Goal: Information Seeking & Learning: Stay updated

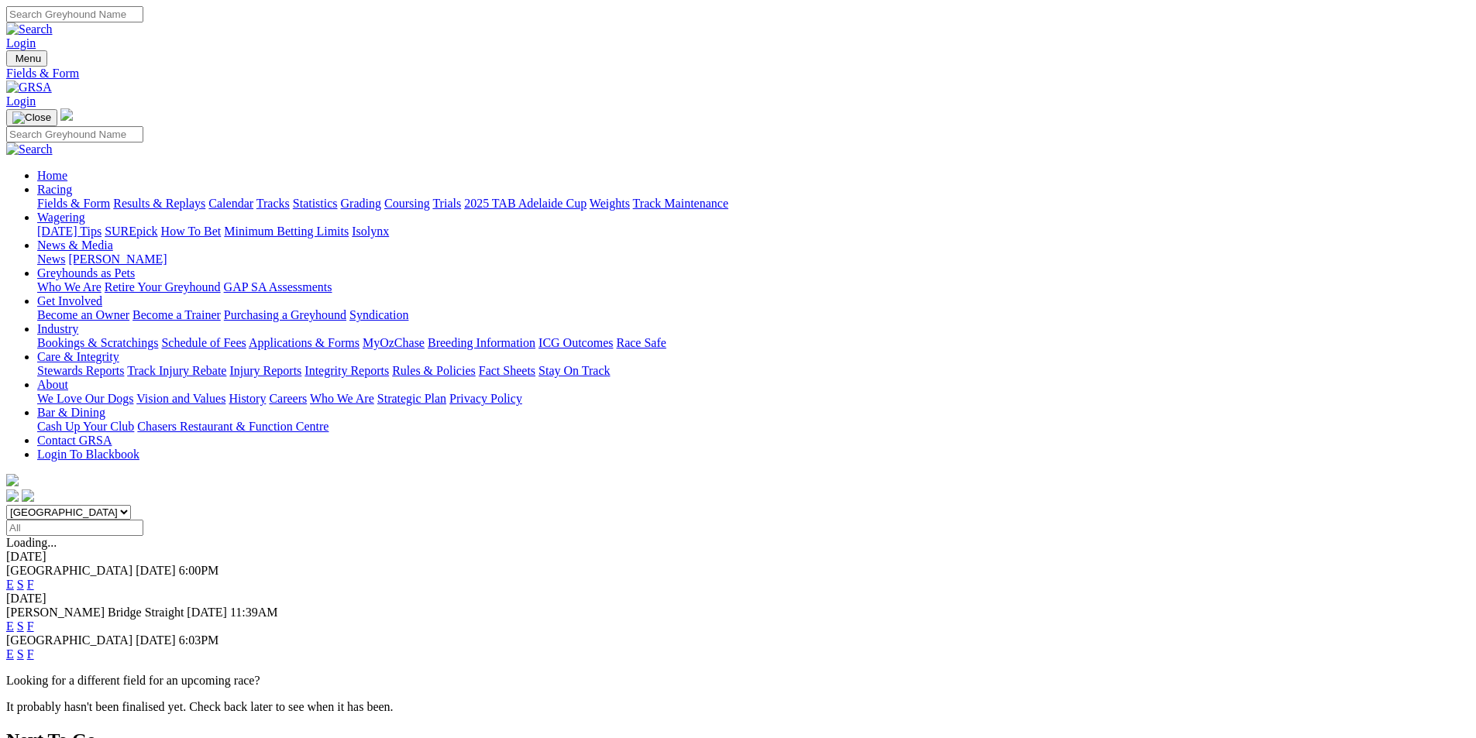
click at [205, 197] on link "Results & Replays" at bounding box center [159, 203] width 92 height 13
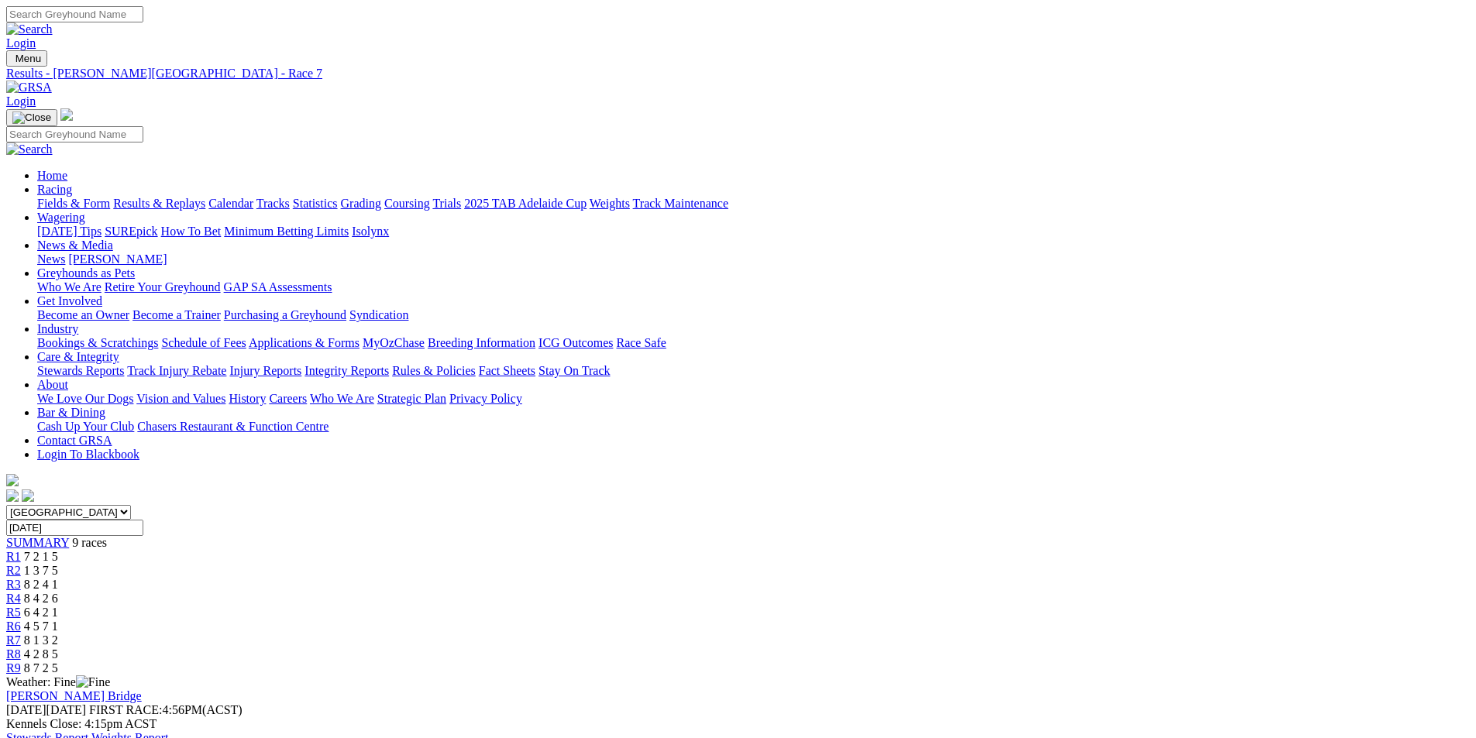
click at [781, 606] on div "R5 6 4 2 1" at bounding box center [738, 613] width 1464 height 14
click at [290, 197] on link "Tracks" at bounding box center [272, 203] width 33 height 13
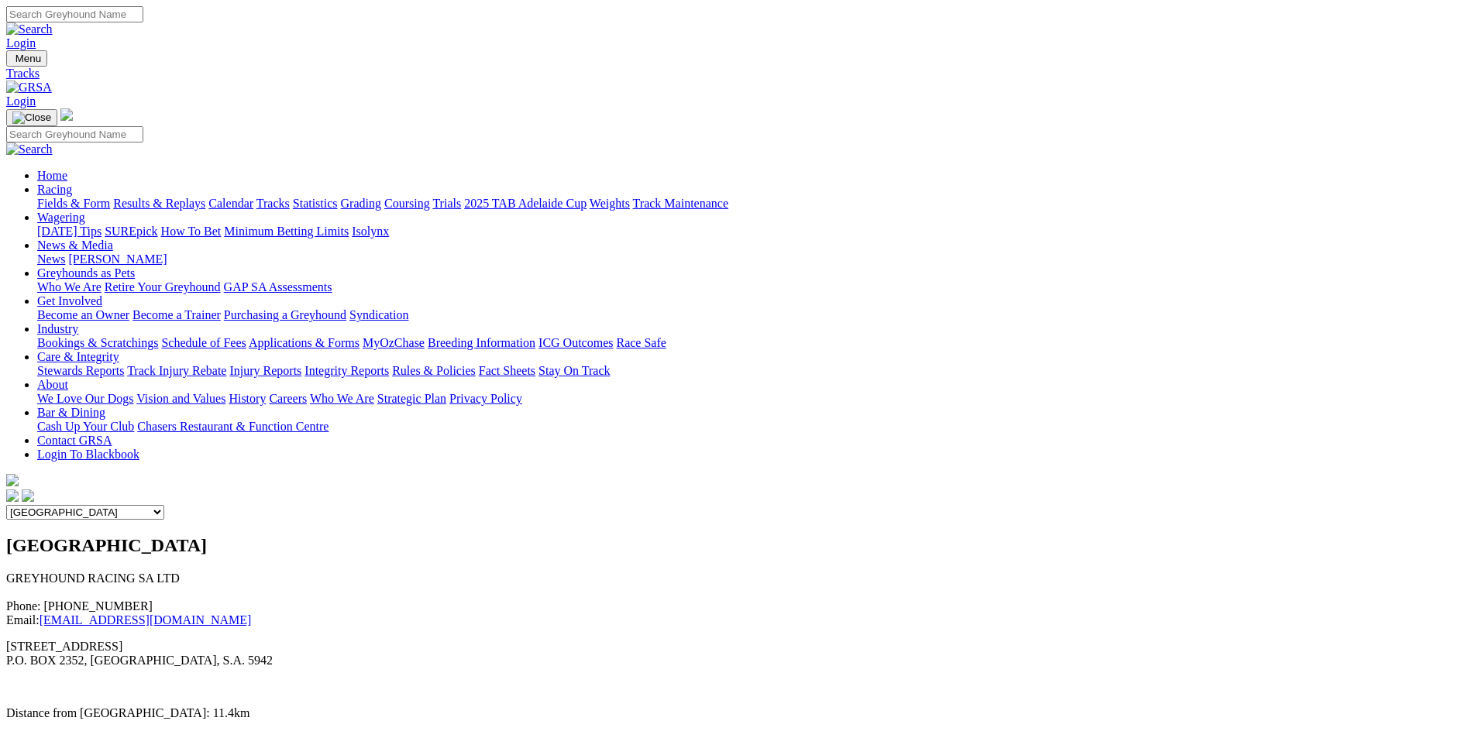
click at [338, 197] on link "Statistics" at bounding box center [315, 203] width 45 height 13
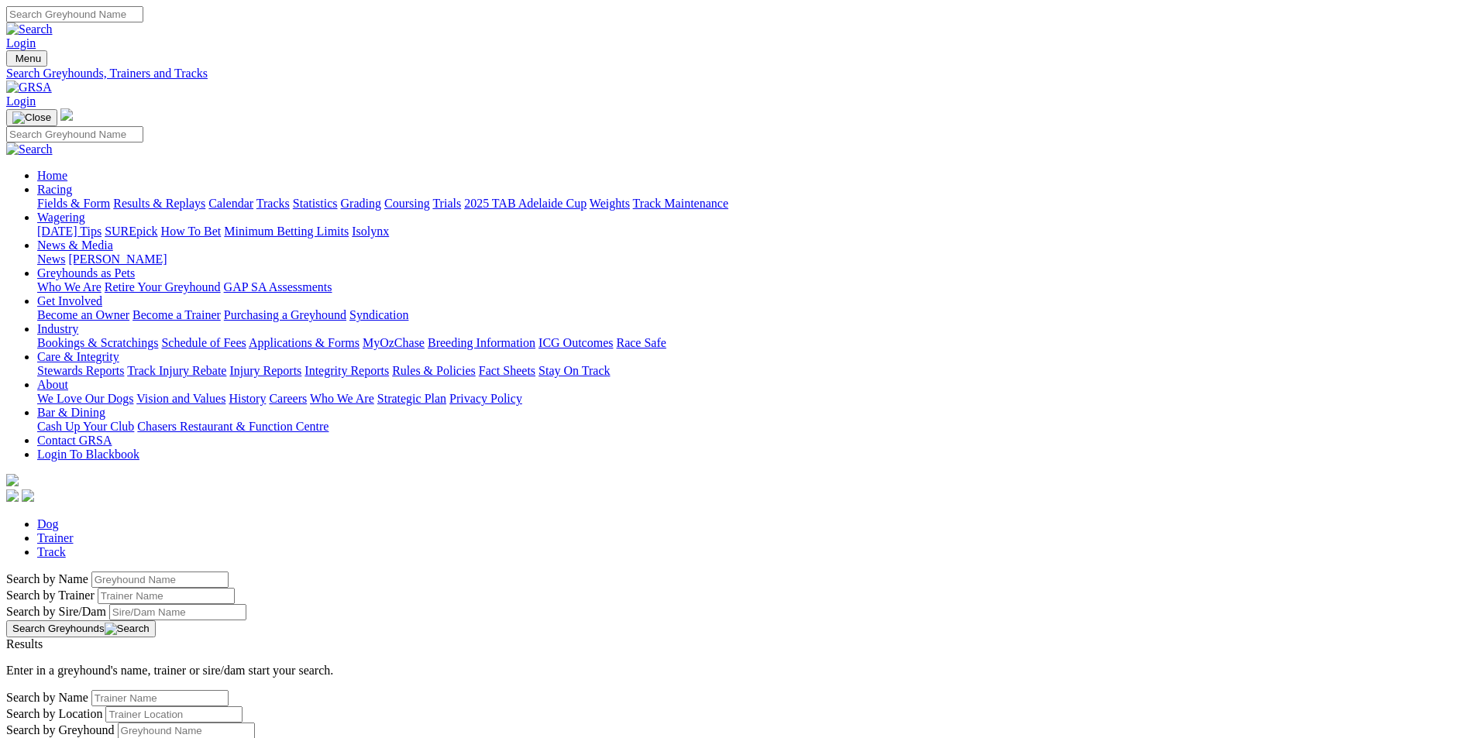
click at [461, 197] on link "Trials" at bounding box center [446, 203] width 29 height 13
